Goal: Transaction & Acquisition: Purchase product/service

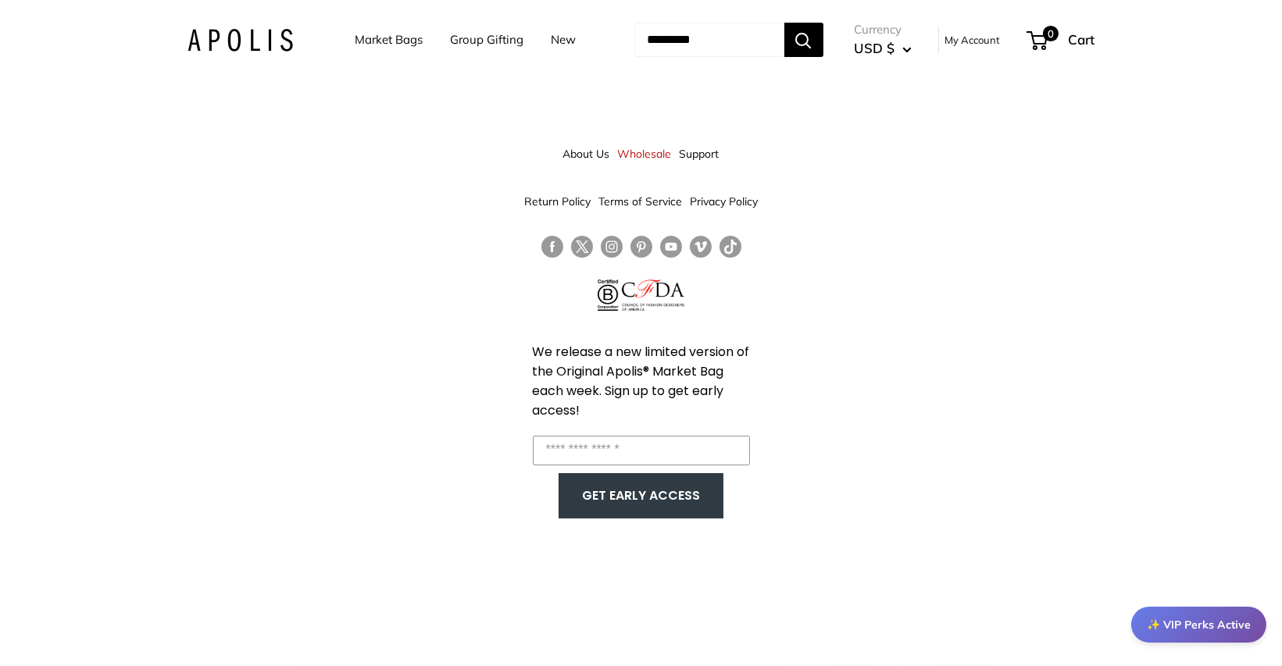
click at [581, 152] on link "About Us" at bounding box center [586, 154] width 47 height 28
click at [581, 158] on link "About Us" at bounding box center [586, 154] width 47 height 28
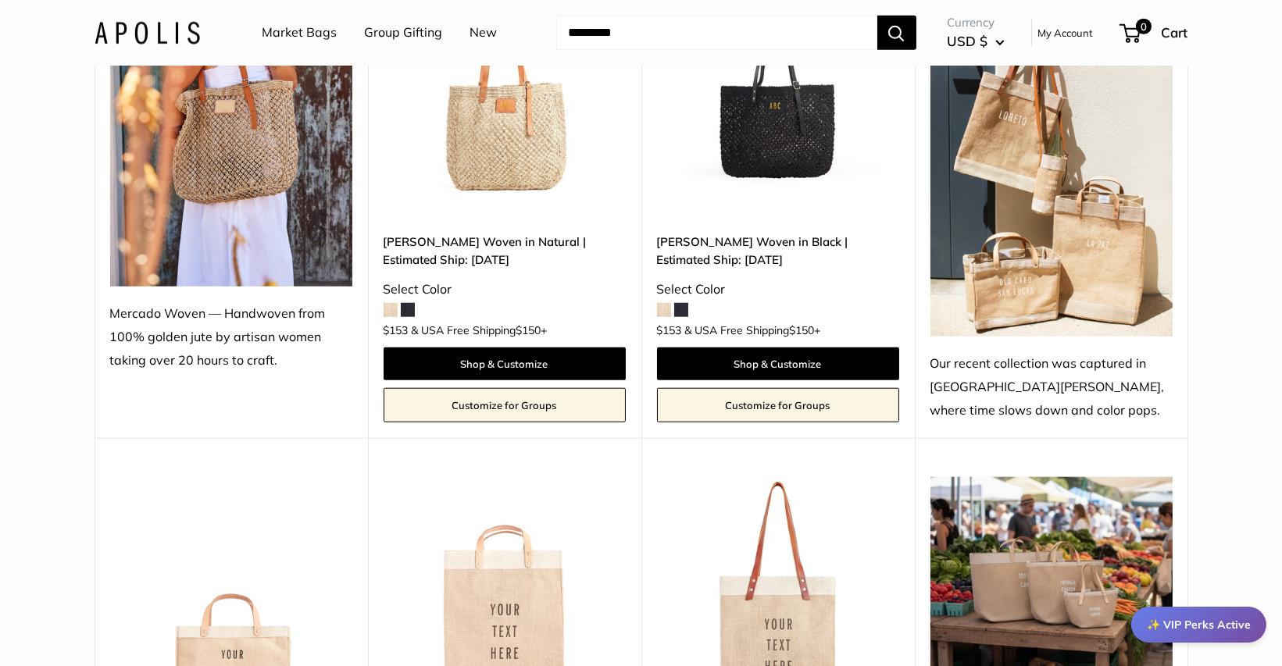
scroll to position [2906, 0]
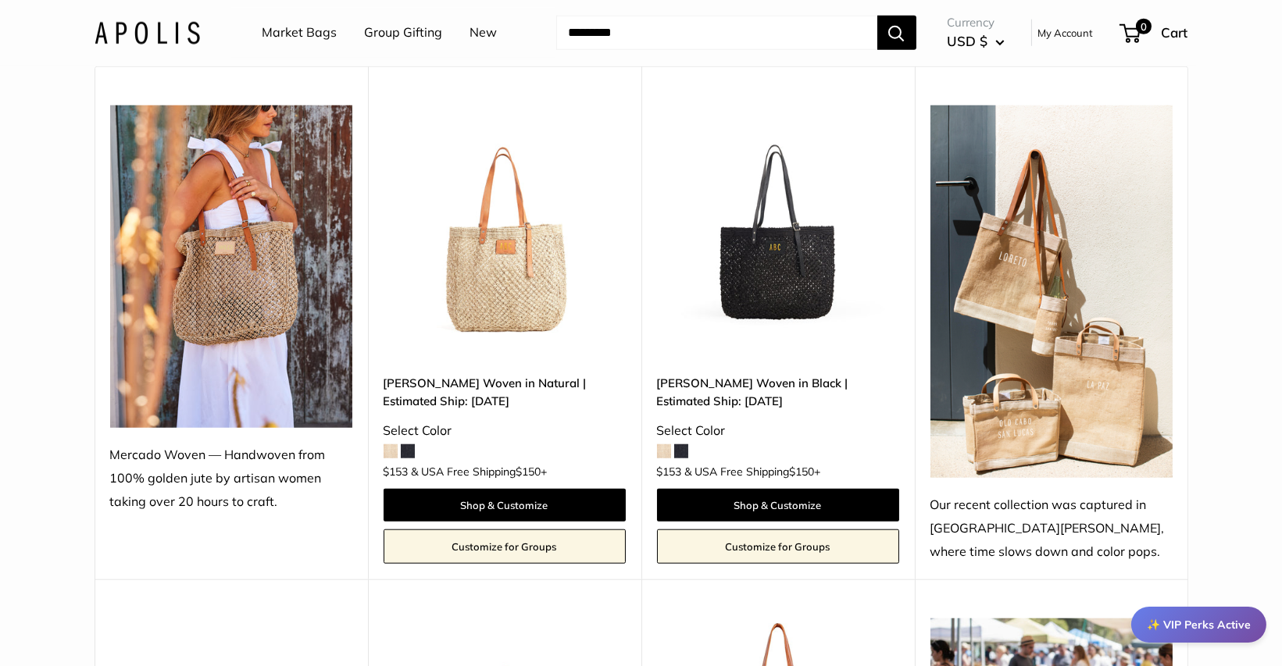
click at [989, 332] on img at bounding box center [1051, 291] width 242 height 373
click at [1001, 323] on img at bounding box center [1051, 291] width 242 height 373
